Goal: Transaction & Acquisition: Download file/media

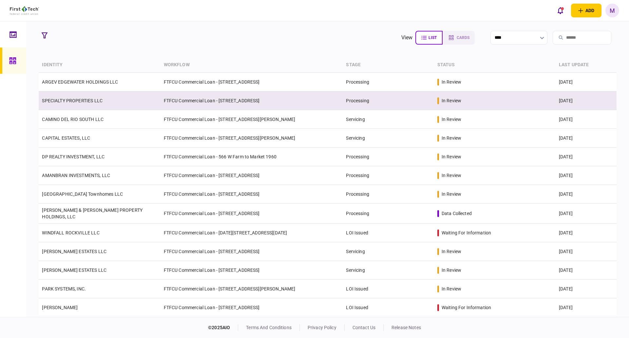
click at [105, 104] on td "SPECIALTY PROPERTIES LLC" at bounding box center [100, 100] width 122 height 19
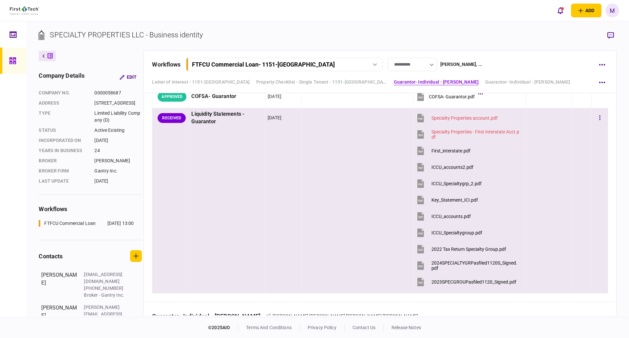
scroll to position [1544, 0]
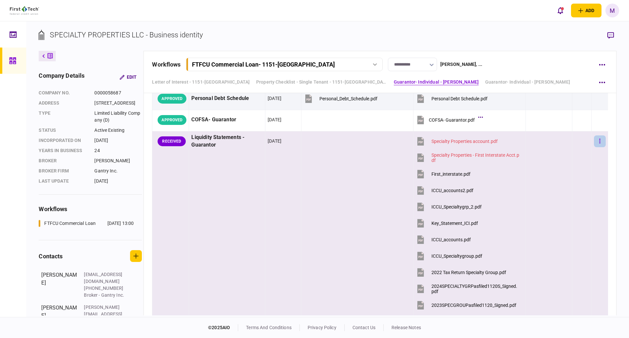
click at [597, 141] on button "button" at bounding box center [600, 141] width 12 height 12
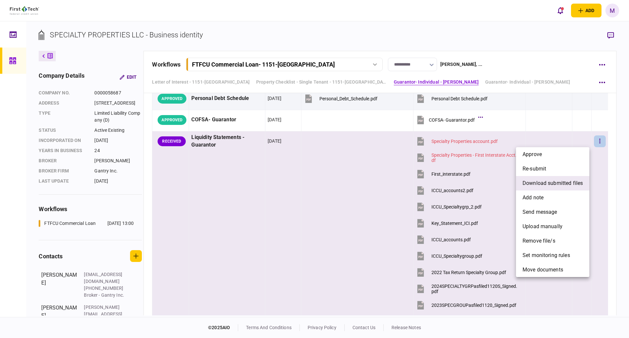
click at [549, 188] on li "download submitted files" at bounding box center [552, 183] width 73 height 14
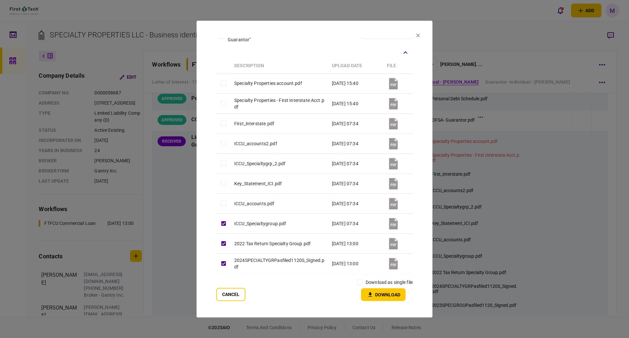
scroll to position [42, 0]
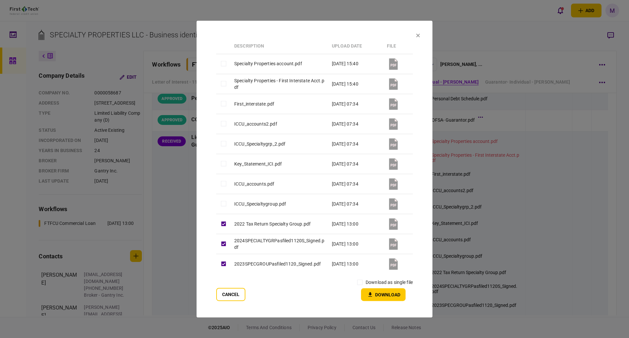
click at [387, 294] on button "Download" at bounding box center [383, 294] width 45 height 13
